Goal: Information Seeking & Learning: Check status

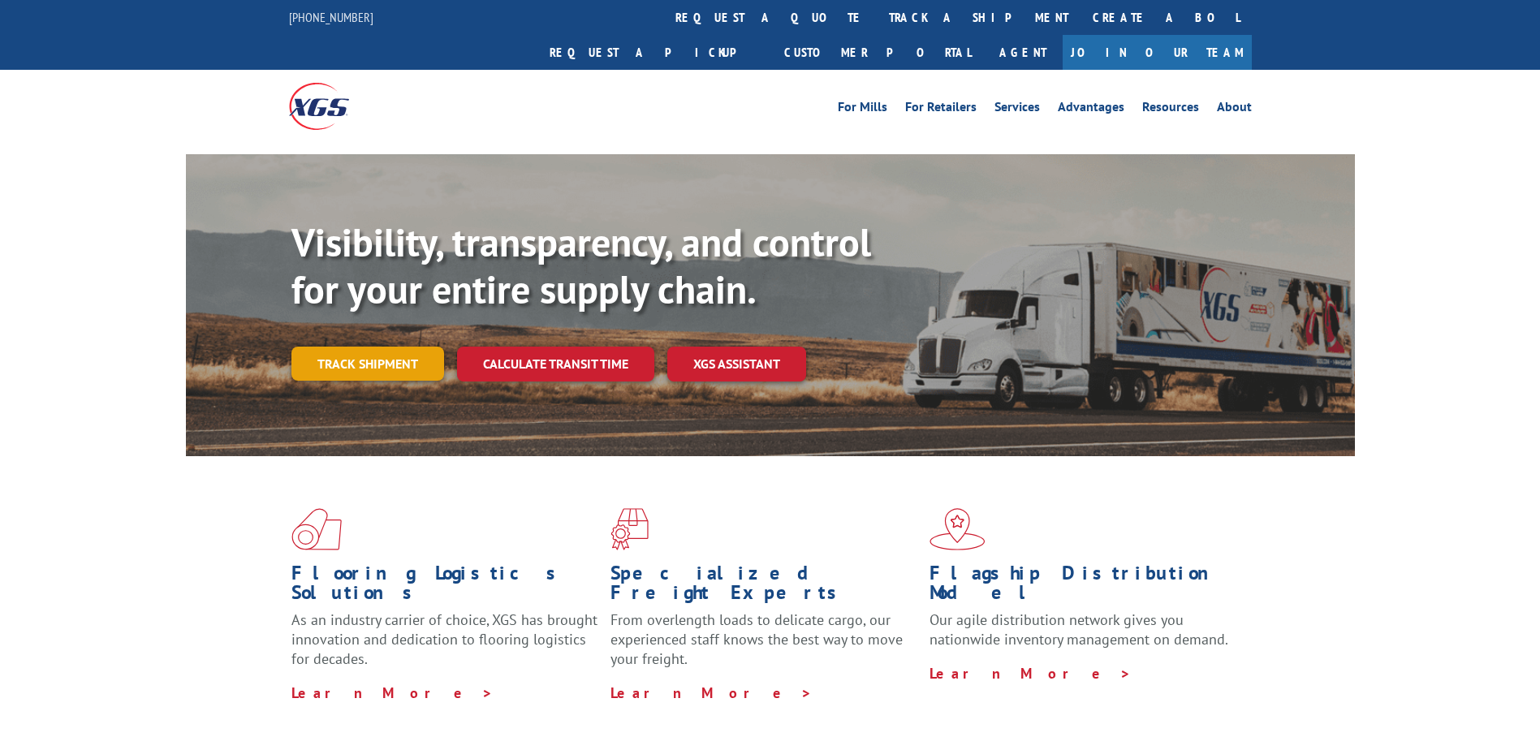
click at [373, 347] on link "Track shipment" at bounding box center [367, 364] width 153 height 34
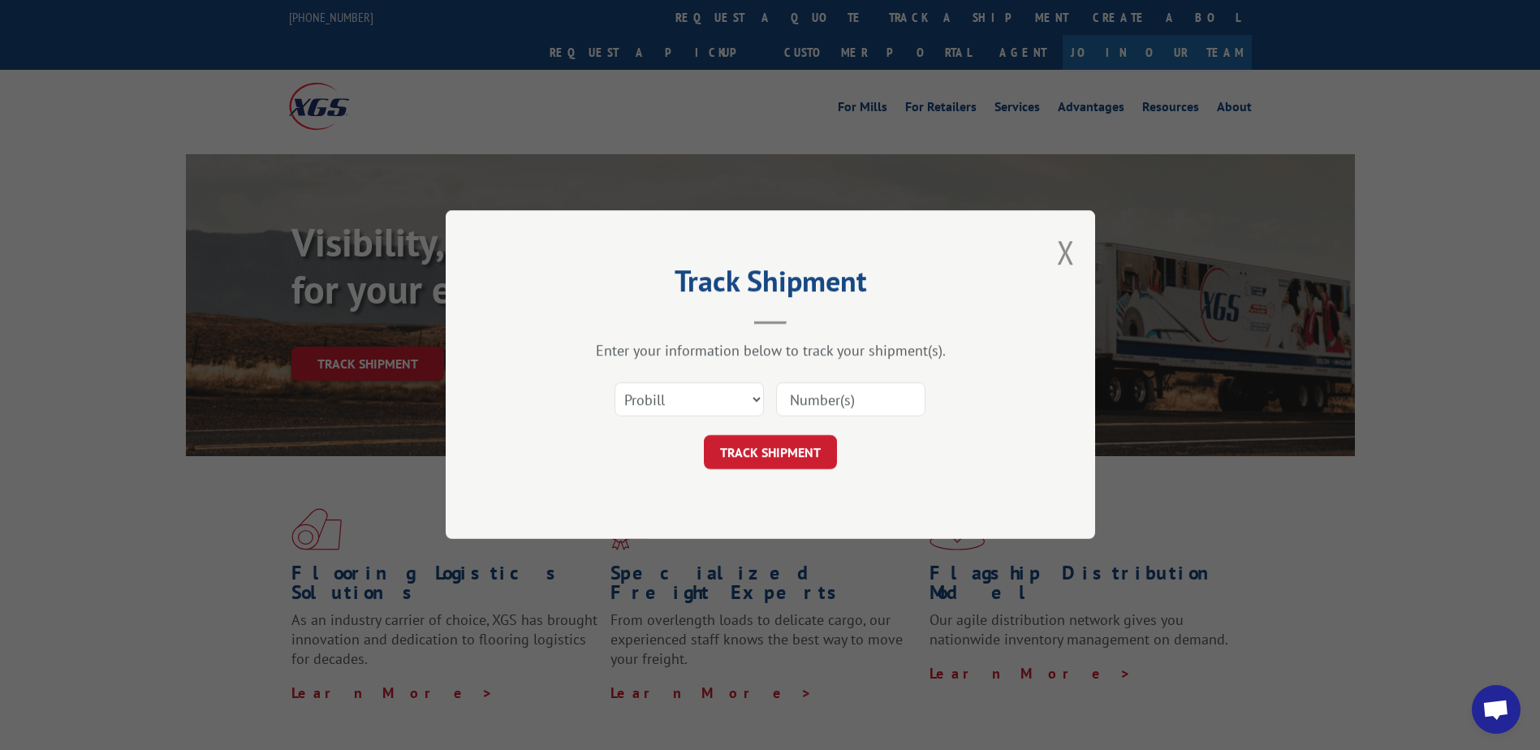
click at [812, 391] on input at bounding box center [850, 400] width 149 height 34
paste input "17523782"
type input "17523782"
click at [773, 448] on button "TRACK SHIPMENT" at bounding box center [770, 453] width 133 height 34
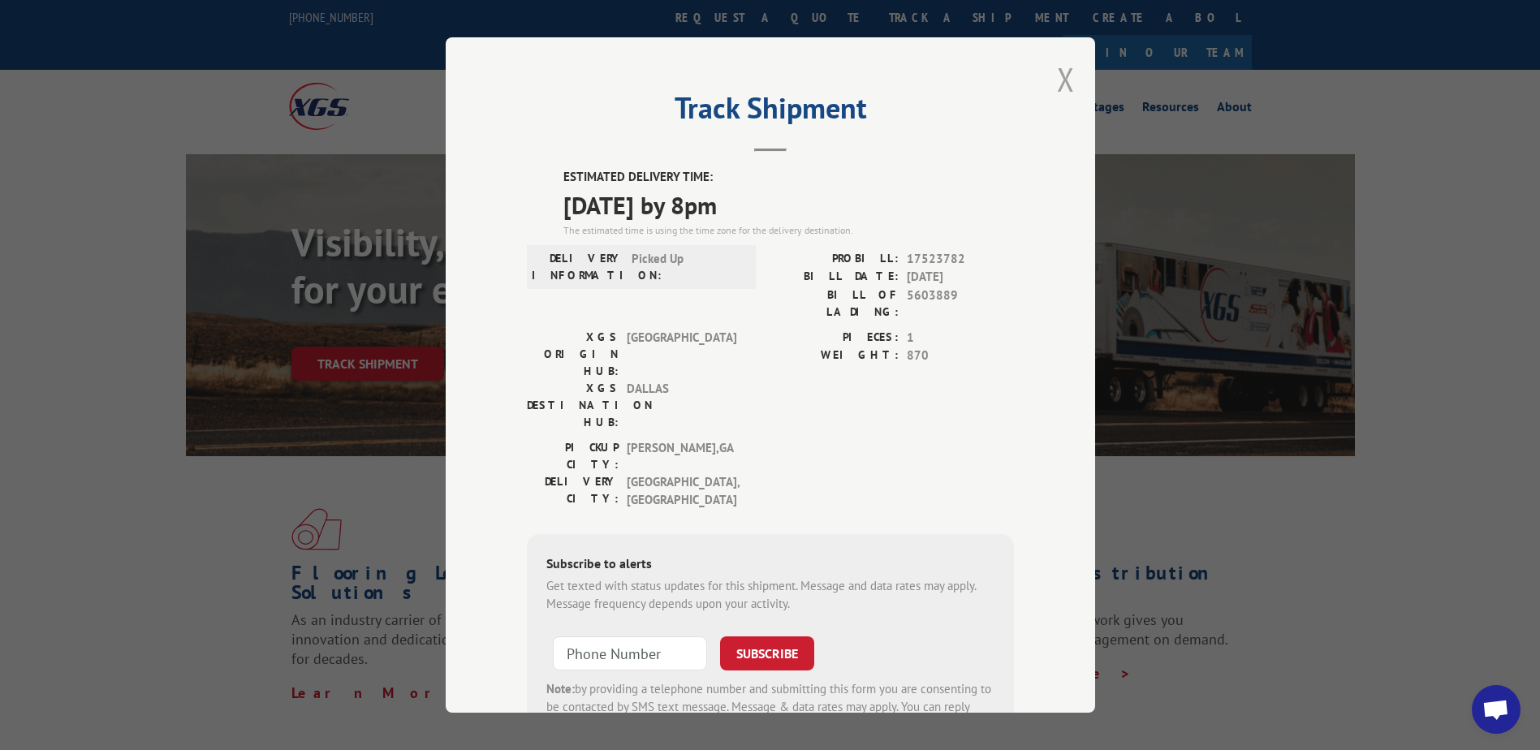
click at [1064, 90] on button "Close modal" at bounding box center [1066, 79] width 18 height 43
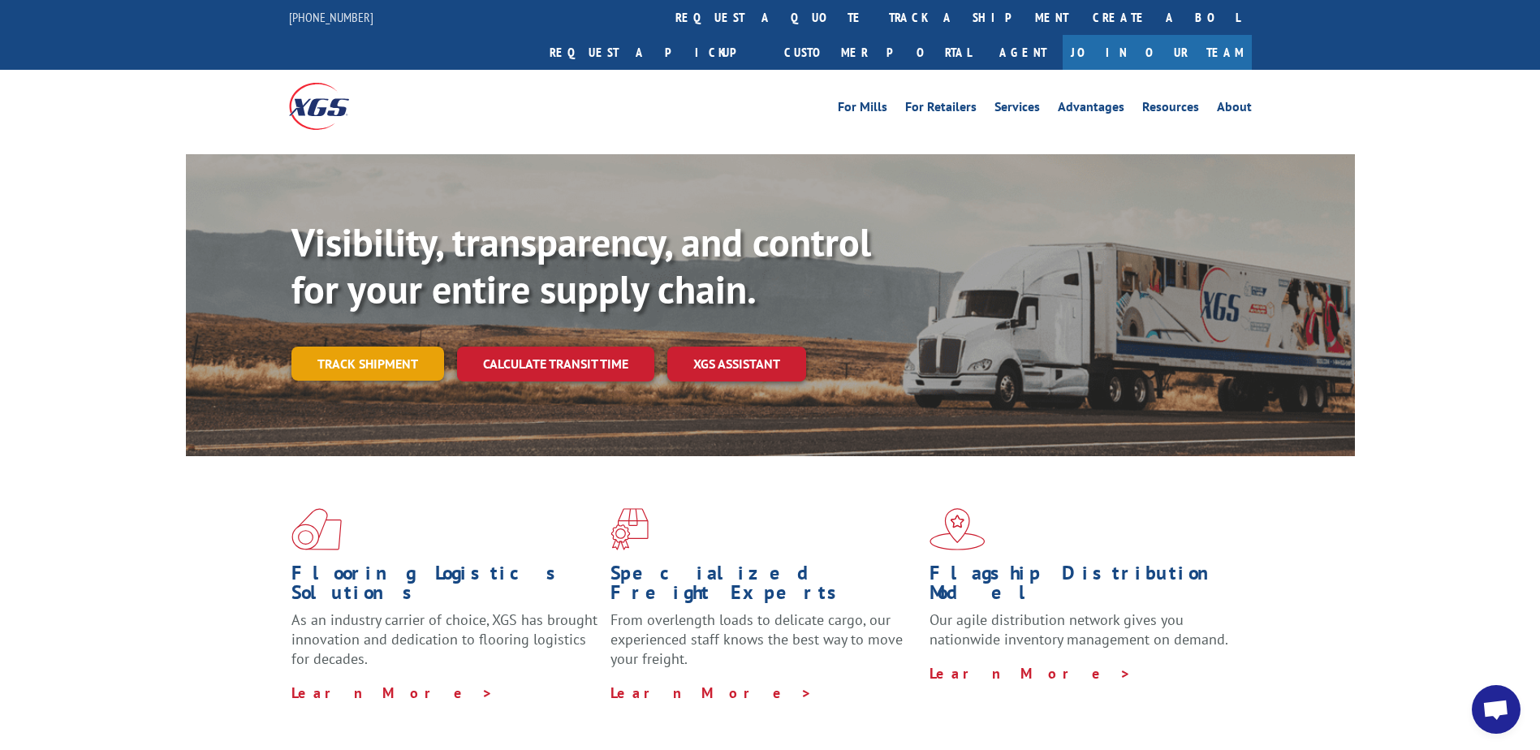
click at [377, 347] on link "Track shipment" at bounding box center [367, 364] width 153 height 34
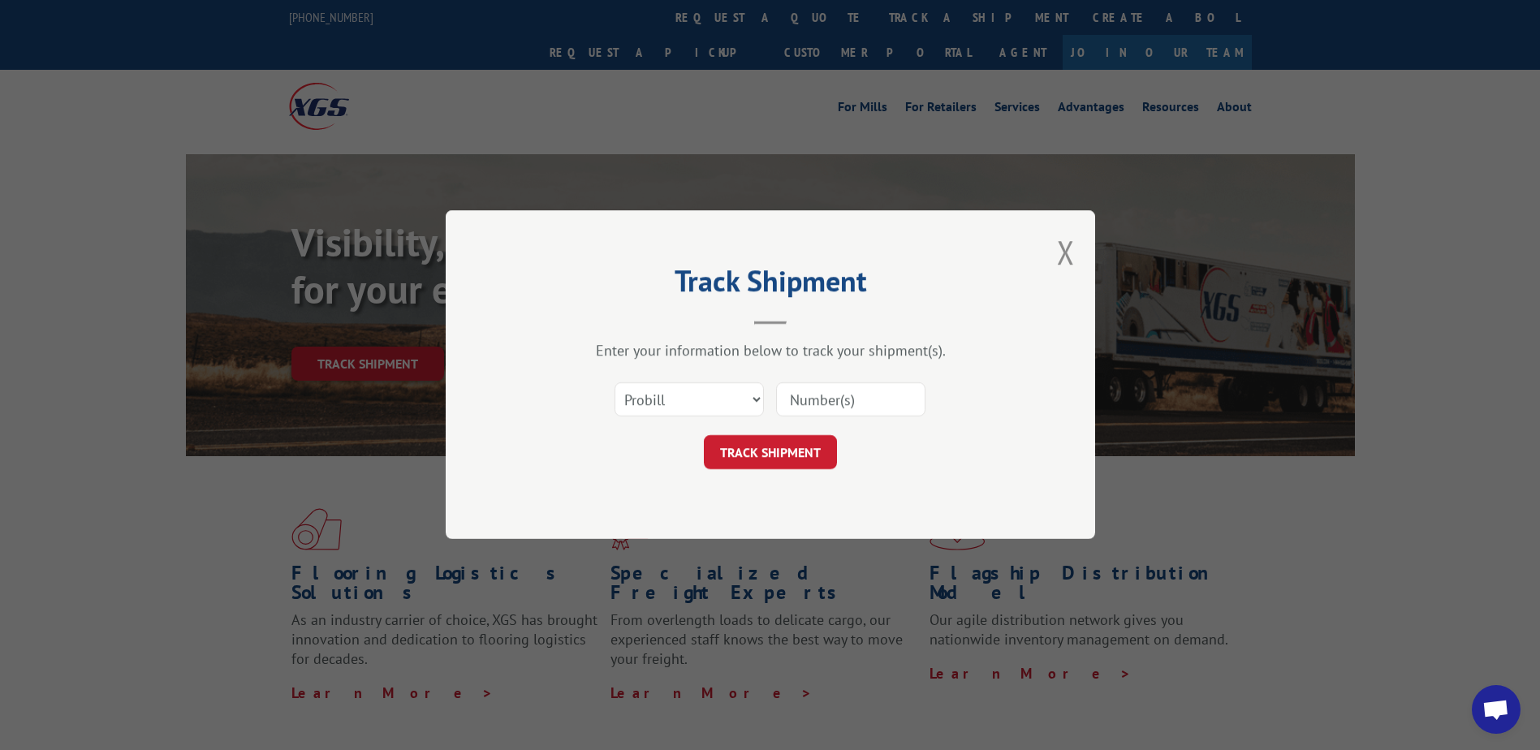
click at [816, 405] on input at bounding box center [850, 400] width 149 height 34
paste input "16331874"
type input "16331874"
click at [770, 446] on button "TRACK SHIPMENT" at bounding box center [770, 453] width 133 height 34
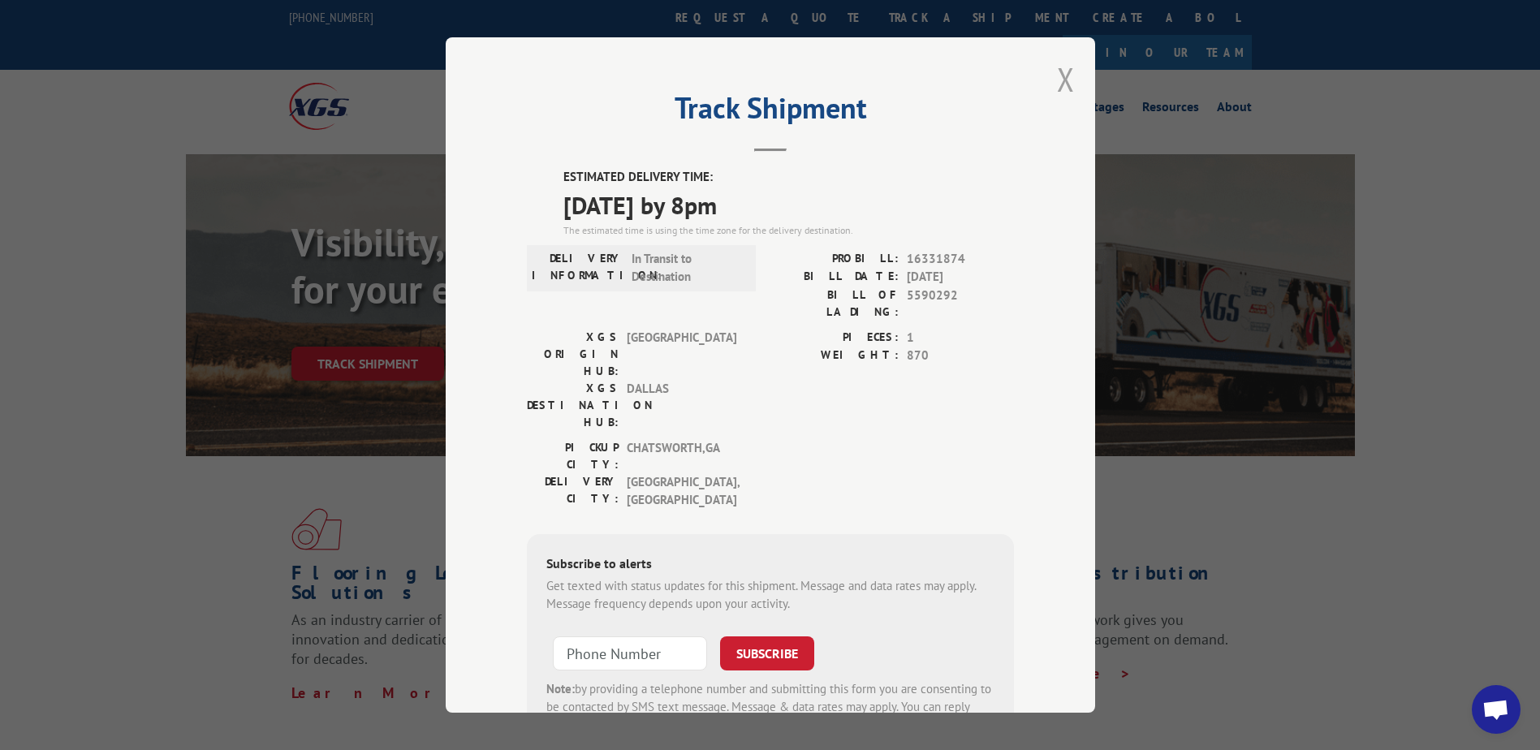
click at [1062, 78] on button "Close modal" at bounding box center [1066, 79] width 18 height 43
